Goal: Find specific page/section: Find specific page/section

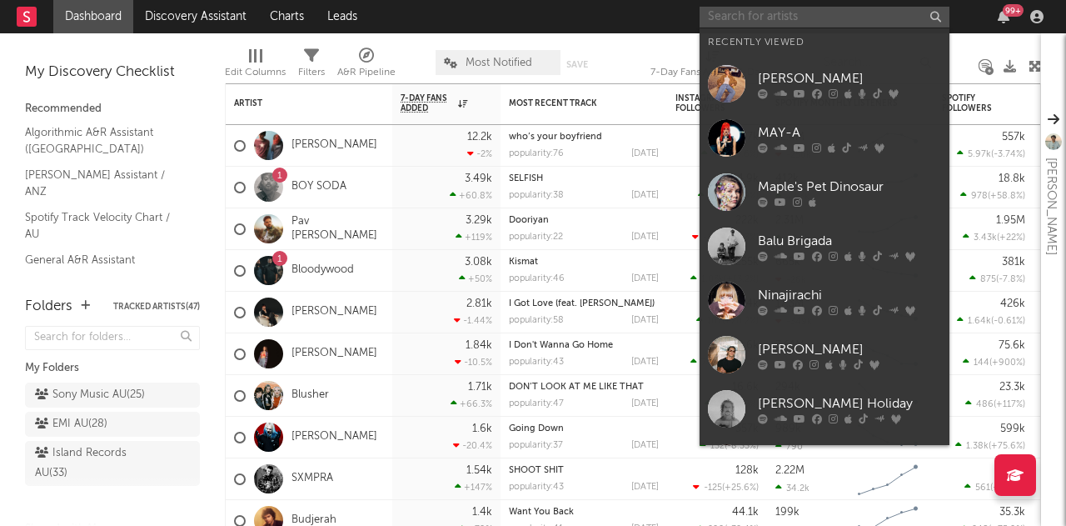
click at [715, 17] on input "text" at bounding box center [825, 17] width 250 height 21
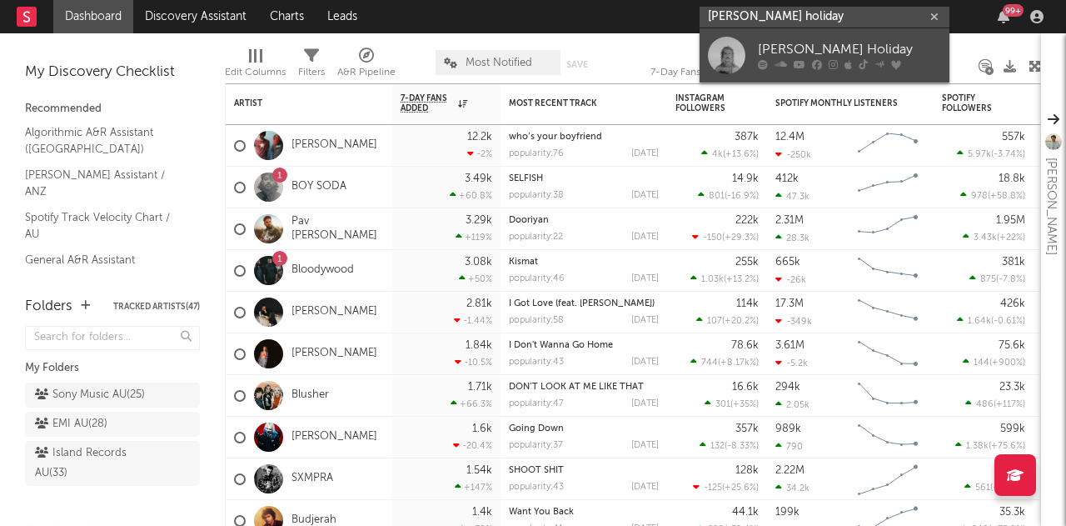
type input "[PERSON_NAME] holiday"
click at [811, 37] on link "[PERSON_NAME] Holiday" at bounding box center [825, 55] width 250 height 54
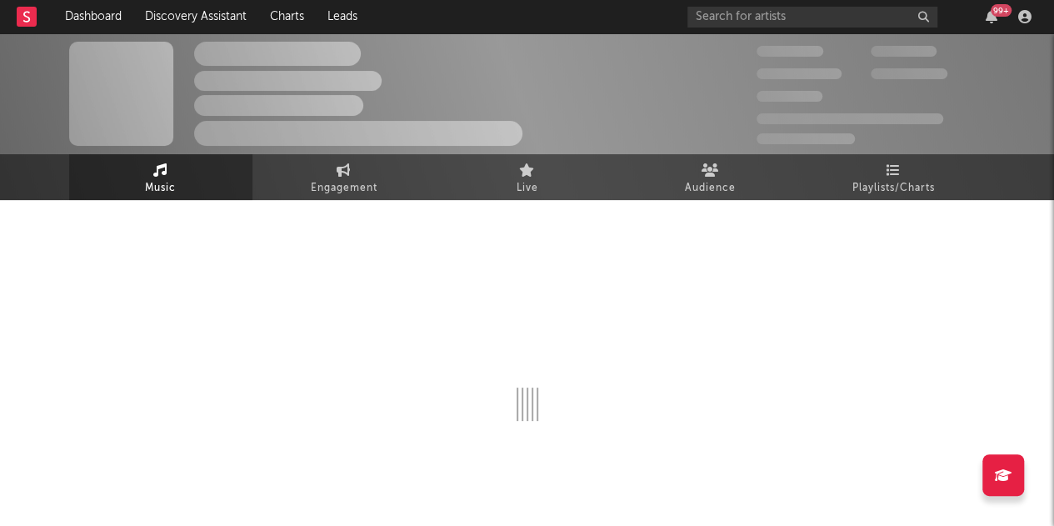
select select "6m"
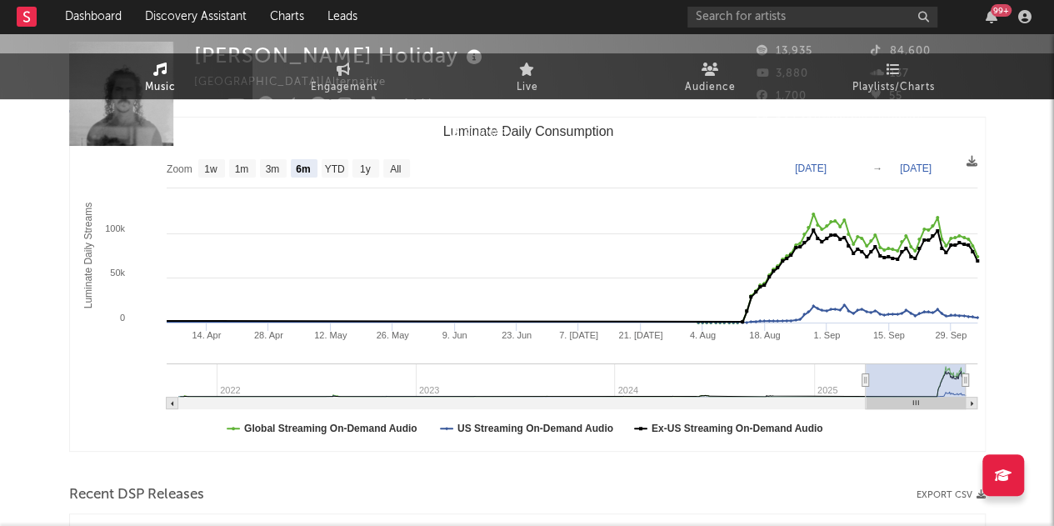
scroll to position [232, 0]
